Goal: Transaction & Acquisition: Purchase product/service

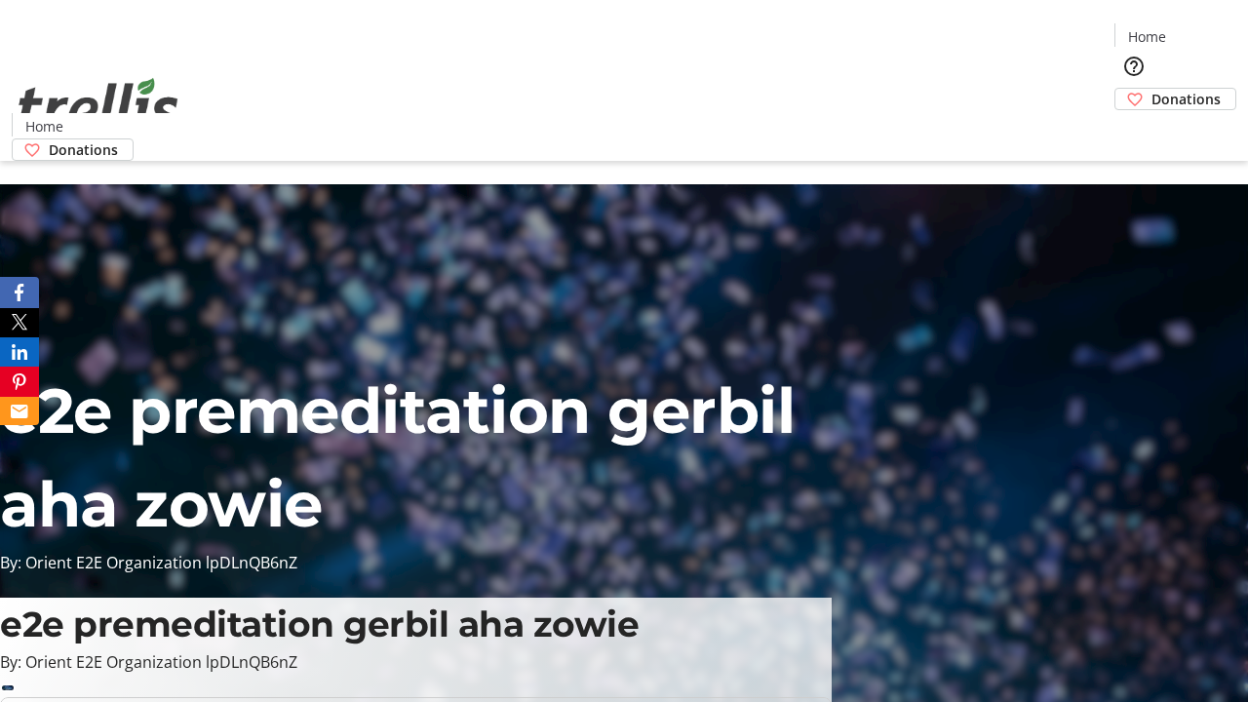
click at [1152, 89] on span "Donations" at bounding box center [1186, 99] width 69 height 20
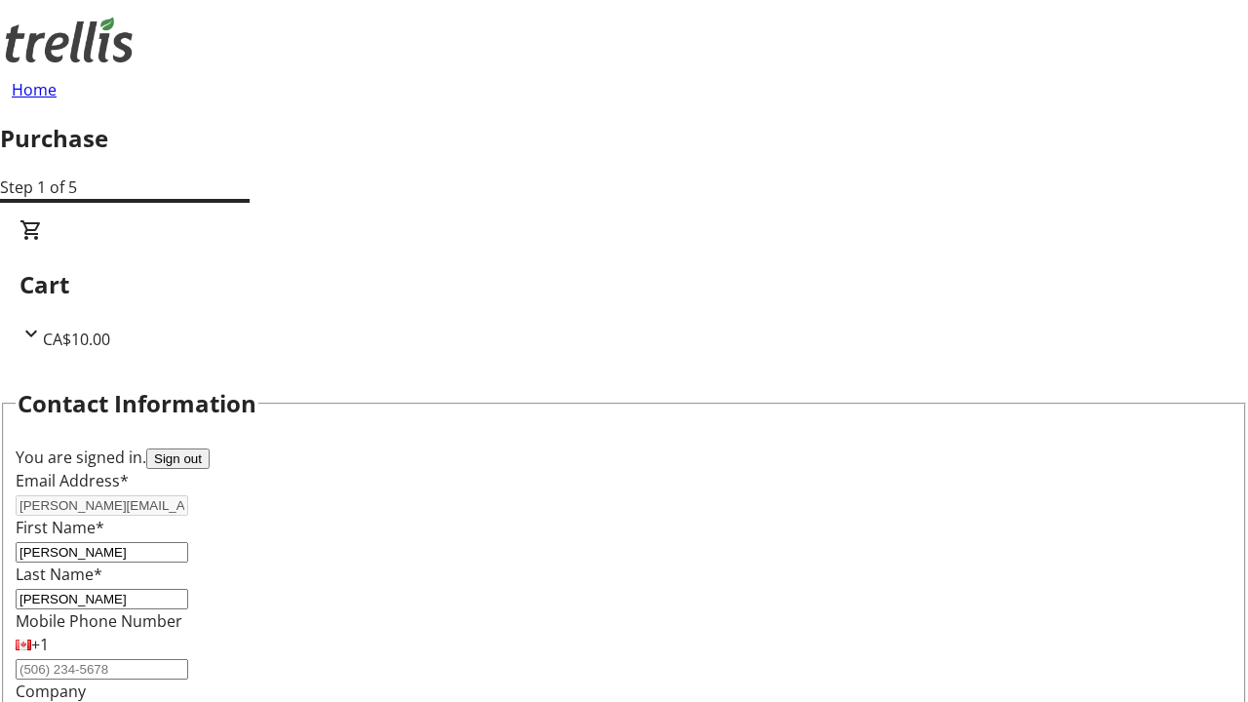
select select "BC"
select select "CA"
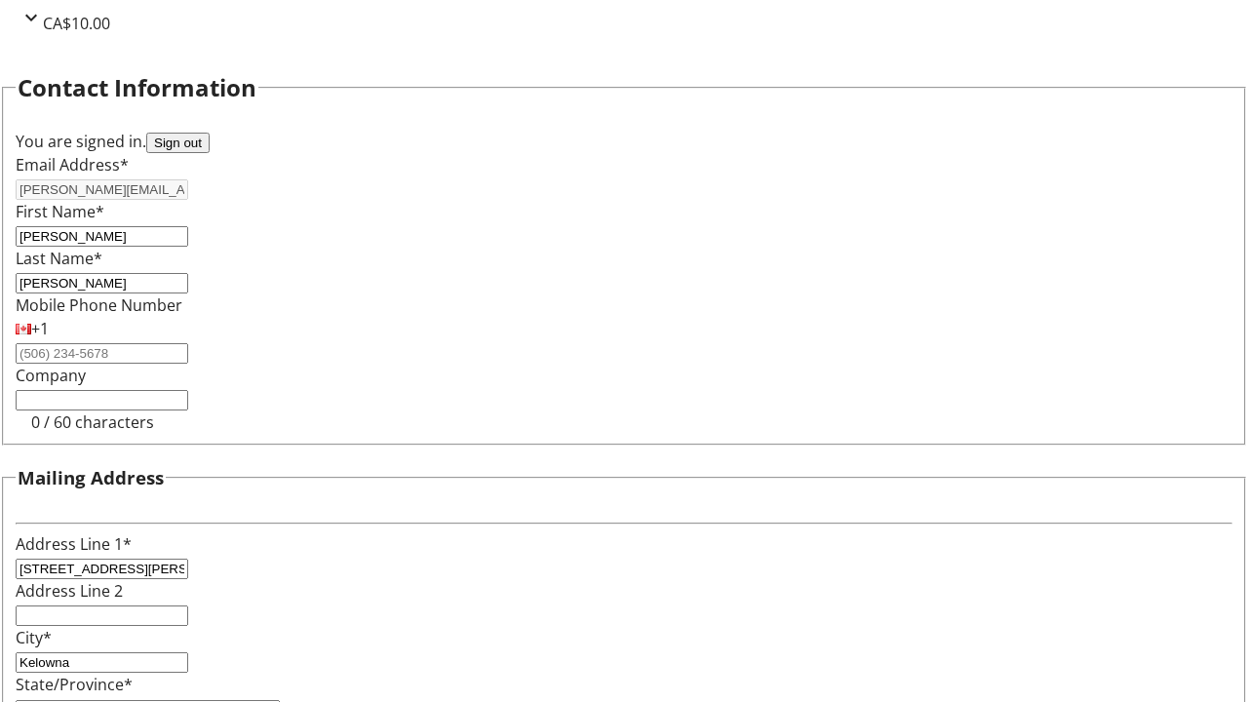
type input "V1Y 0C2"
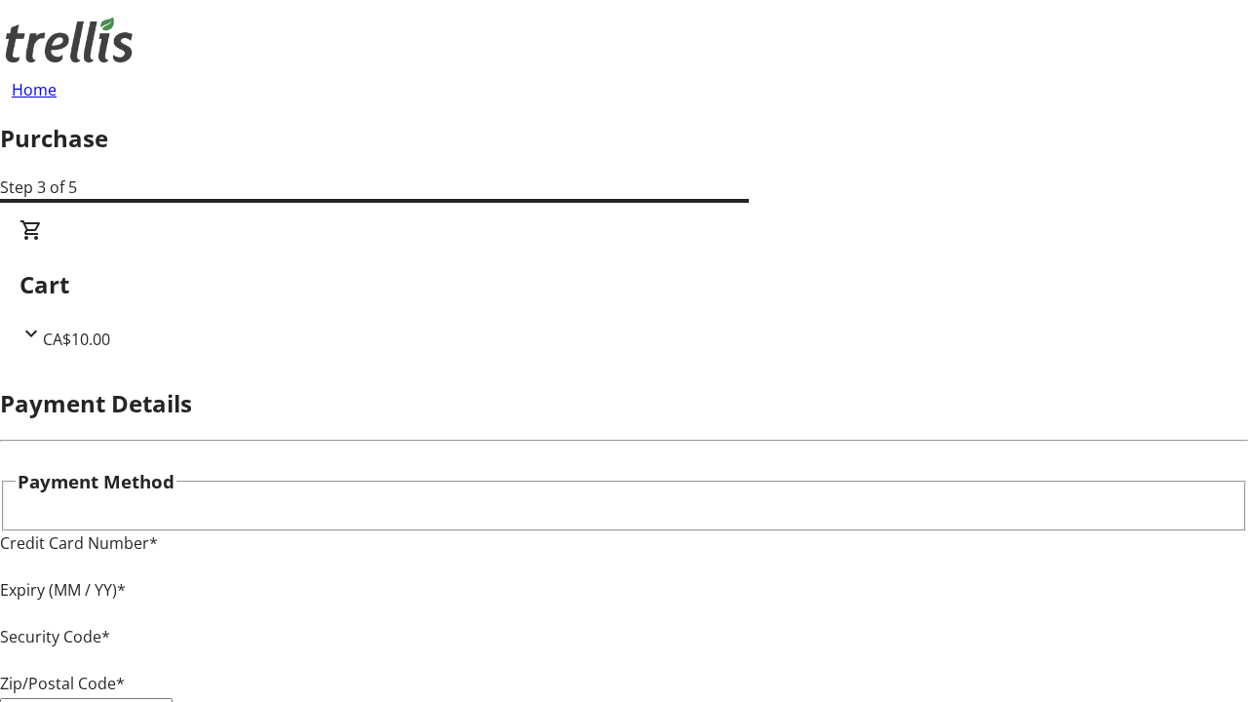
type input "V1Y 0C2"
